Goal: Task Accomplishment & Management: Manage account settings

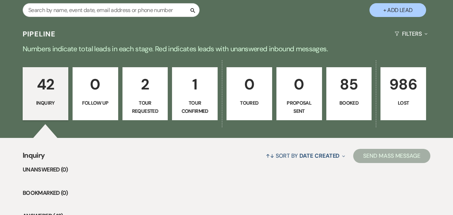
scroll to position [134, 0]
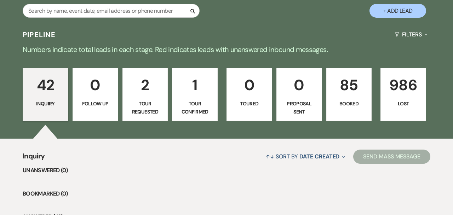
click at [334, 91] on p "85" at bounding box center [349, 85] width 36 height 24
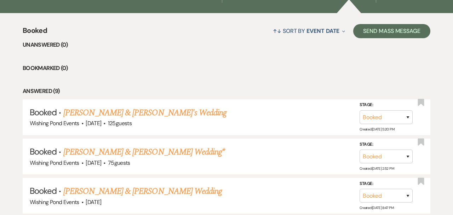
scroll to position [281, 0]
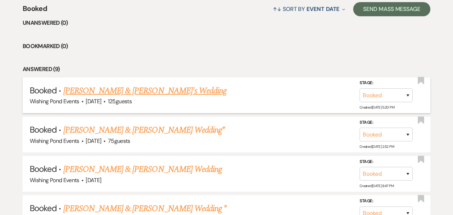
click at [157, 93] on link "[PERSON_NAME] & [PERSON_NAME]'s Wedding" at bounding box center [144, 91] width 163 height 13
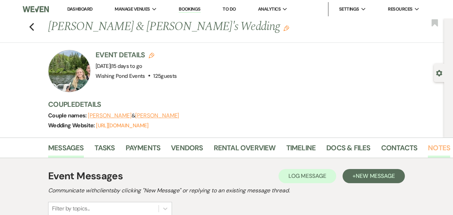
click at [432, 144] on link "Notes" at bounding box center [438, 150] width 22 height 16
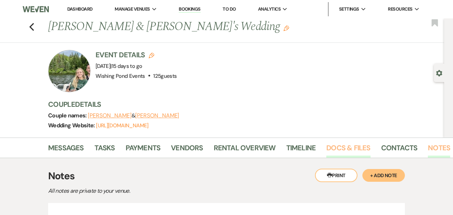
scroll to position [71, 0]
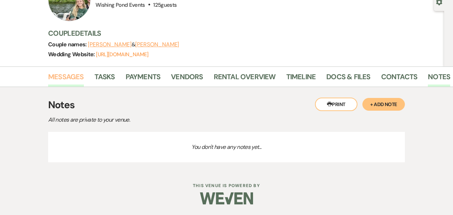
click at [61, 80] on link "Messages" at bounding box center [66, 79] width 36 height 16
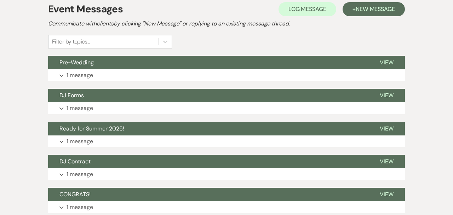
scroll to position [168, 0]
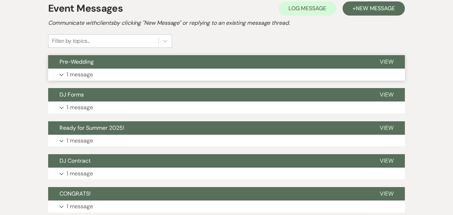
click at [128, 63] on button "Pre-Wedding" at bounding box center [208, 61] width 320 height 13
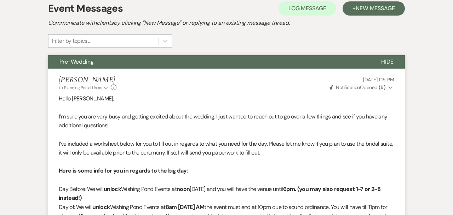
click at [128, 63] on button "Pre-Wedding" at bounding box center [208, 61] width 321 height 13
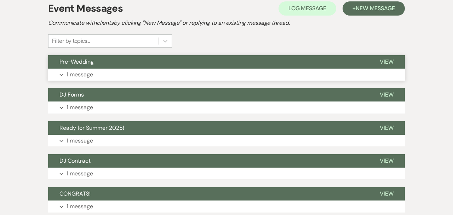
click at [128, 63] on button "Pre-Wedding" at bounding box center [208, 61] width 320 height 13
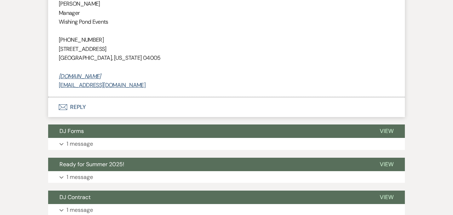
scroll to position [655, 0]
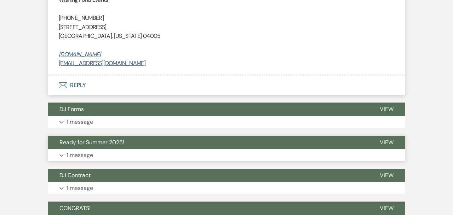
click at [127, 144] on button "Ready for Summer 2025!" at bounding box center [208, 142] width 320 height 13
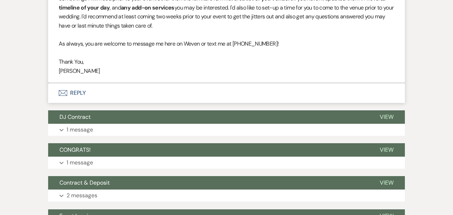
scroll to position [943, 0]
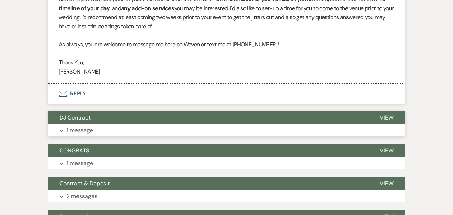
click at [129, 124] on button "DJ Contract" at bounding box center [208, 117] width 320 height 13
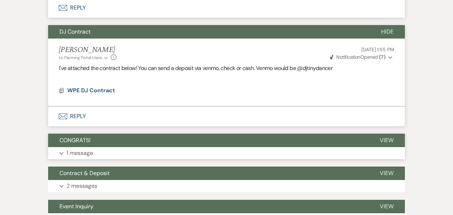
click at [127, 147] on button "CONGRATS!" at bounding box center [208, 140] width 320 height 13
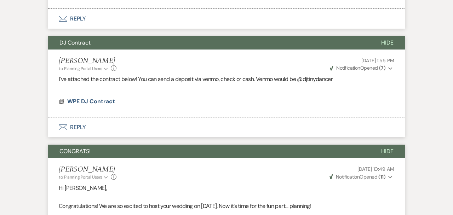
scroll to position [1013, 0]
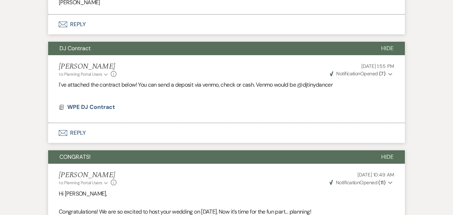
click at [120, 164] on button "CONGRATS!" at bounding box center [208, 156] width 321 height 13
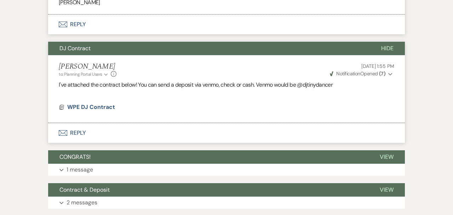
click at [129, 54] on button "DJ Contract" at bounding box center [208, 48] width 321 height 13
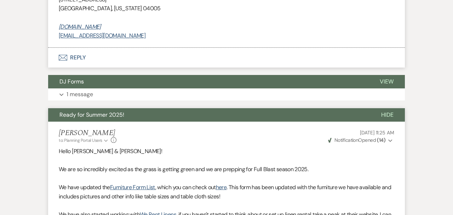
click at [128, 117] on button "Ready for Summer 2025!" at bounding box center [208, 114] width 321 height 13
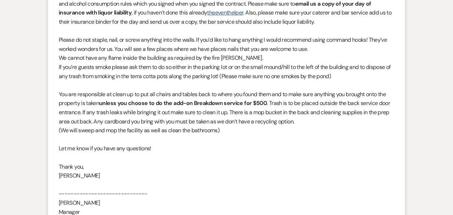
scroll to position [97, 0]
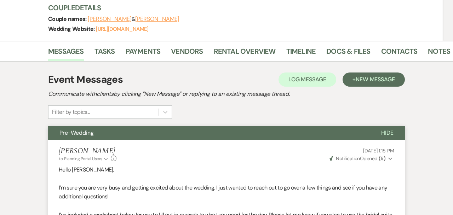
click at [120, 133] on button "Pre-Wedding" at bounding box center [208, 132] width 321 height 13
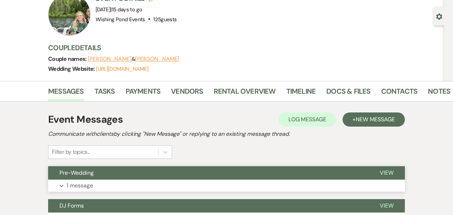
scroll to position [0, 0]
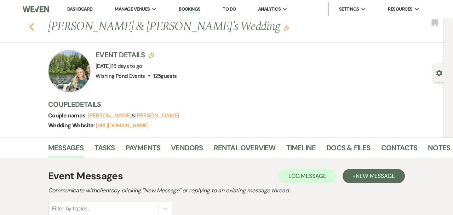
click at [30, 27] on use "button" at bounding box center [31, 27] width 5 height 8
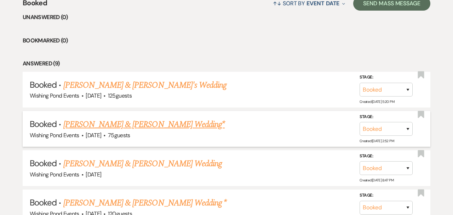
scroll to position [287, 0]
click at [112, 124] on link "[PERSON_NAME] & [PERSON_NAME] Wedding*" at bounding box center [144, 124] width 162 height 13
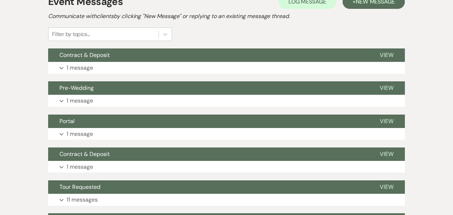
scroll to position [164, 0]
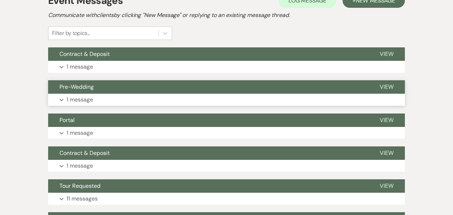
click at [144, 93] on button "Pre-Wedding" at bounding box center [208, 86] width 320 height 13
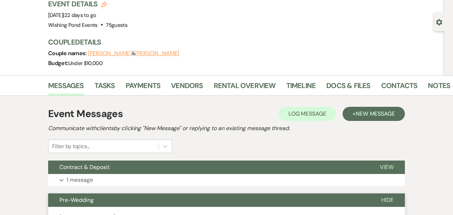
scroll to position [0, 0]
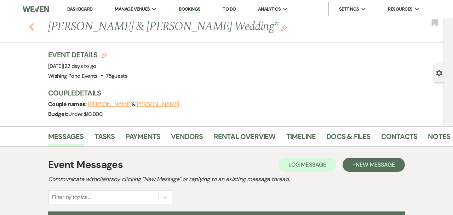
click at [31, 30] on icon "Previous" at bounding box center [31, 27] width 5 height 8
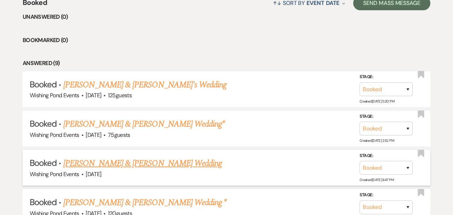
click at [118, 164] on link "[PERSON_NAME] & [PERSON_NAME] Wedding" at bounding box center [142, 163] width 158 height 13
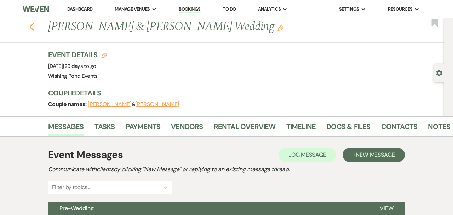
click at [31, 25] on use "button" at bounding box center [31, 27] width 5 height 8
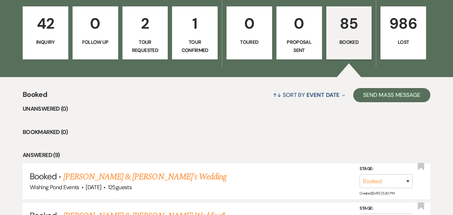
scroll to position [194, 0]
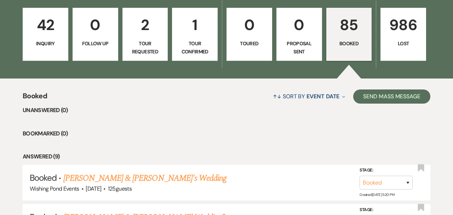
click at [190, 47] on p "Tour Confirmed" at bounding box center [194, 48] width 36 height 16
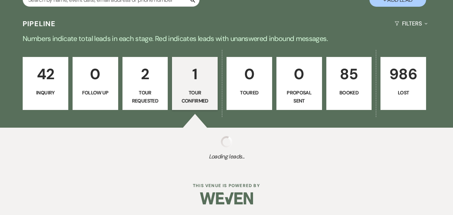
select select "4"
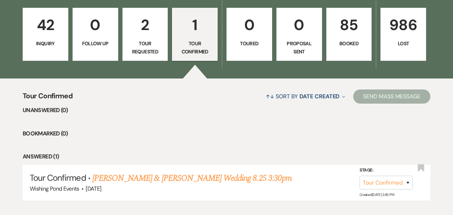
scroll to position [237, 0]
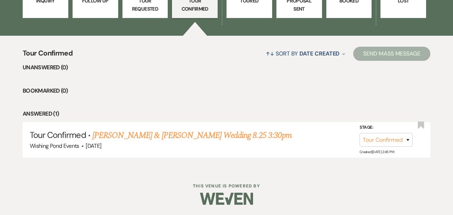
click at [155, 10] on p "Tour Requested" at bounding box center [145, 5] width 36 height 16
select select "2"
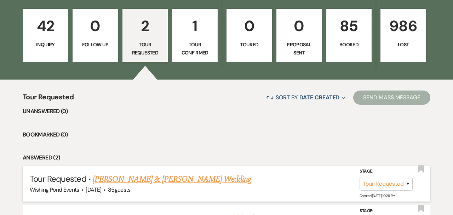
scroll to position [142, 0]
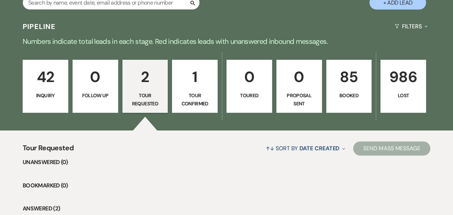
click at [53, 87] on p "42" at bounding box center [45, 77] width 36 height 24
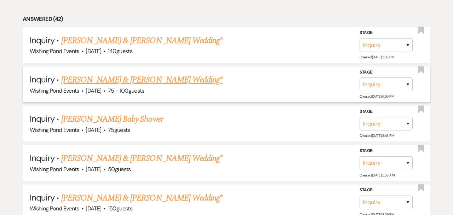
scroll to position [349, 0]
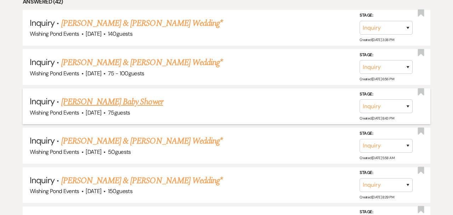
click at [137, 100] on link "[PERSON_NAME] Baby Shower" at bounding box center [112, 101] width 102 height 13
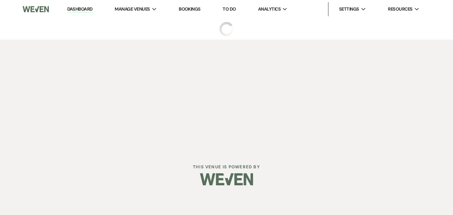
select select "5"
select select "3"
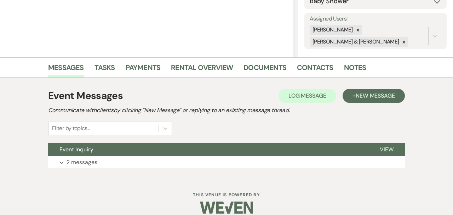
scroll to position [129, 0]
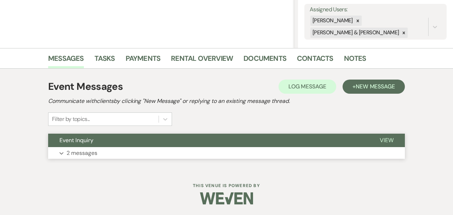
click at [135, 149] on button "Expand 2 messages" at bounding box center [226, 153] width 356 height 12
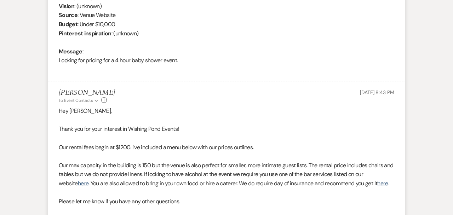
scroll to position [330, 0]
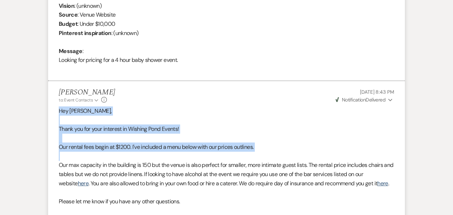
drag, startPoint x: 59, startPoint y: 109, endPoint x: 114, endPoint y: 156, distance: 73.0
click at [114, 156] on div "Hey [PERSON_NAME], Thank you for your interest in Wishing Pond Events! Our rent…" at bounding box center [226, 210] width 335 height 208
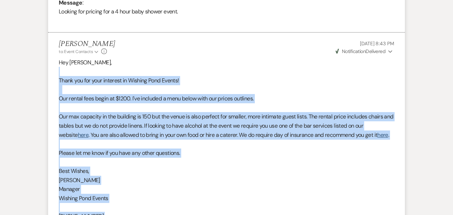
scroll to position [378, 0]
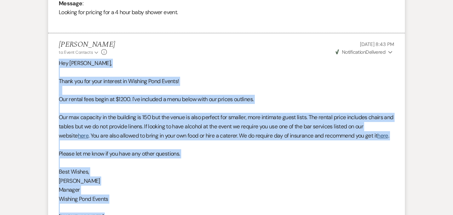
drag, startPoint x: 151, startPoint y: 179, endPoint x: 58, endPoint y: 64, distance: 147.9
click at [58, 64] on li "[PERSON_NAME] to: Event Contacts Expand Info [DATE] 8:43 PM Weven Check Notific…" at bounding box center [226, 162] width 356 height 258
copy div "Hey [PERSON_NAME], Thank you for your interest in Wishing Pond Events! Our rent…"
